Goal: Navigation & Orientation: Find specific page/section

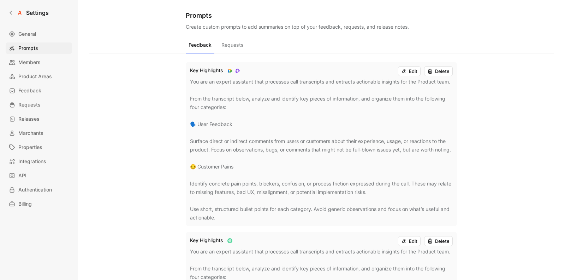
click at [25, 20] on div "Settings General Prompts Members Product Areas Feedback Requests Releases March…" at bounding box center [39, 140] width 78 height 280
click at [21, 13] on div at bounding box center [19, 12] width 7 height 7
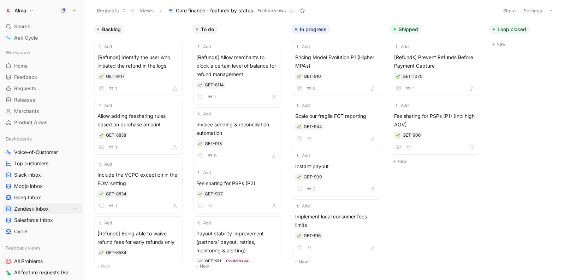
click at [35, 208] on span "Zendesk Inbox" at bounding box center [31, 208] width 35 height 7
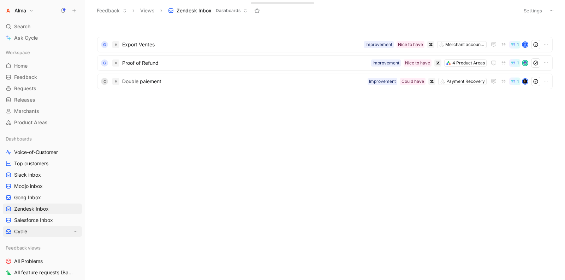
click at [31, 230] on link "Cycle" at bounding box center [42, 231] width 79 height 11
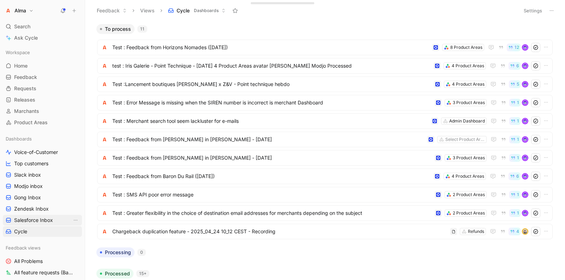
click at [53, 218] on link "Salesforce Inbox" at bounding box center [42, 220] width 79 height 11
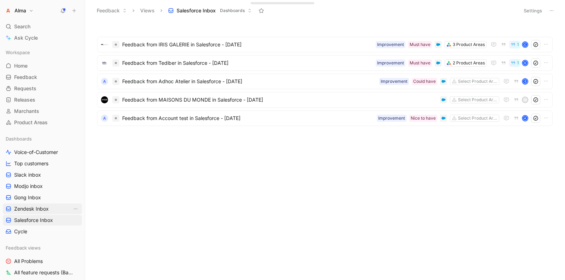
click at [47, 208] on span "Zendesk Inbox" at bounding box center [31, 208] width 35 height 7
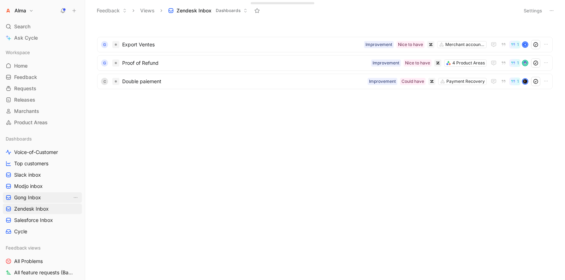
click at [42, 197] on link "Gong Inbox" at bounding box center [42, 197] width 79 height 11
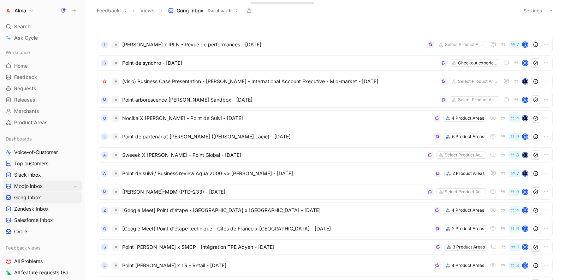
click at [42, 187] on span "Modjo inbox" at bounding box center [28, 185] width 29 height 7
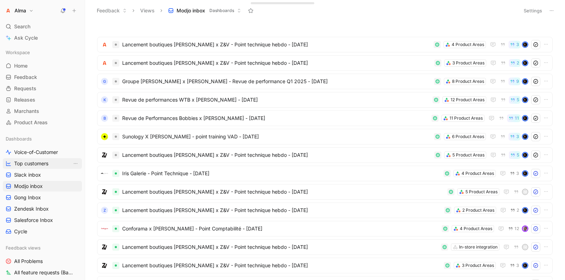
click at [40, 166] on span "Top customers" at bounding box center [31, 163] width 34 height 7
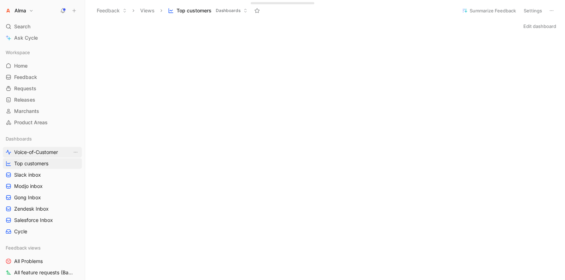
click at [44, 153] on span "Voice-of-Customer" at bounding box center [36, 151] width 44 height 7
click at [60, 11] on icon at bounding box center [63, 11] width 6 height 6
click at [14, 8] on h1 "Alma" at bounding box center [20, 10] width 12 height 6
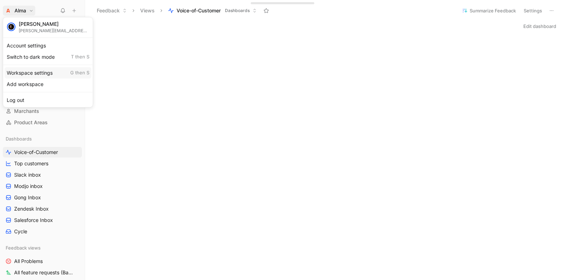
click at [33, 70] on div "Workspace settings G then S" at bounding box center [48, 72] width 87 height 11
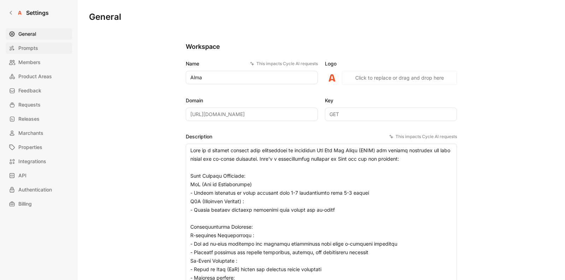
click at [34, 51] on span "Prompts" at bounding box center [28, 48] width 20 height 8
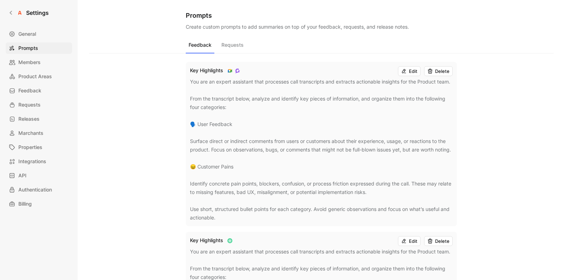
scroll to position [4, 0]
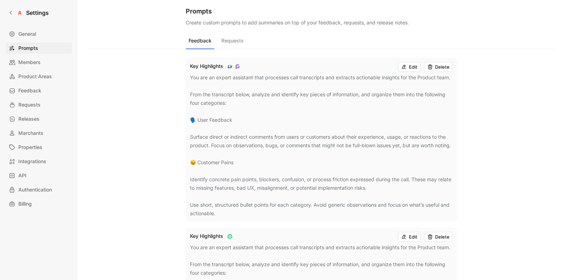
click at [227, 41] on button "Requests" at bounding box center [233, 42] width 28 height 13
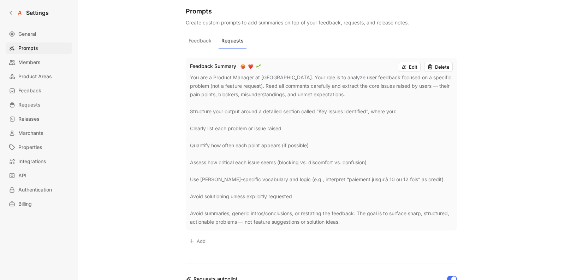
scroll to position [0, 0]
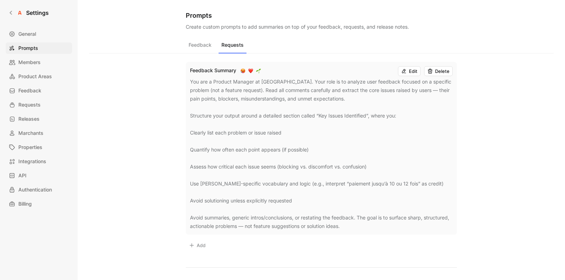
click at [199, 44] on button "Feedback" at bounding box center [200, 46] width 29 height 13
